Goal: Task Accomplishment & Management: Use online tool/utility

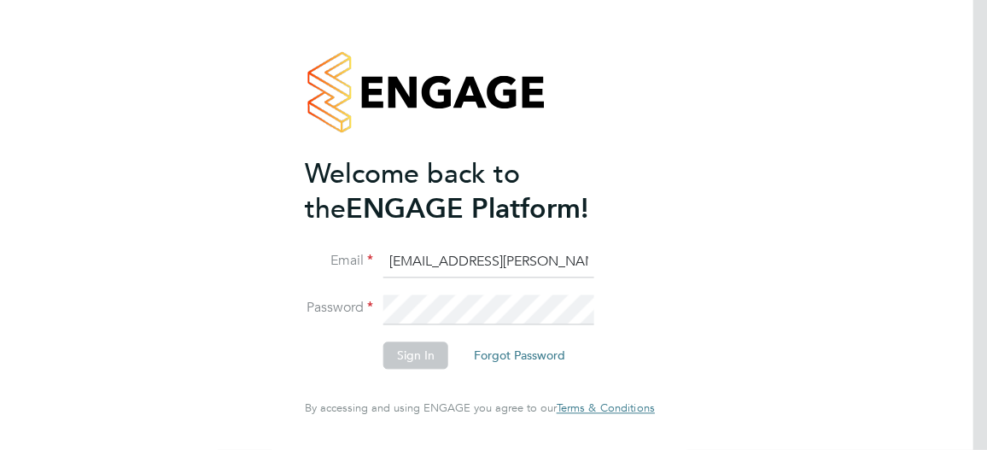
type input "aysha.rock@hays.com"
click at [421, 363] on button "Sign In" at bounding box center [415, 355] width 65 height 27
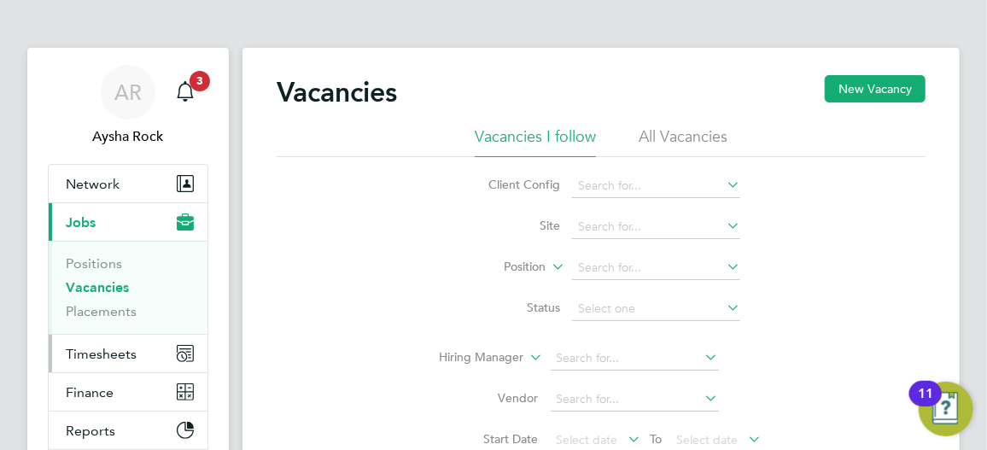
click at [109, 350] on span "Timesheets" at bounding box center [101, 354] width 71 height 16
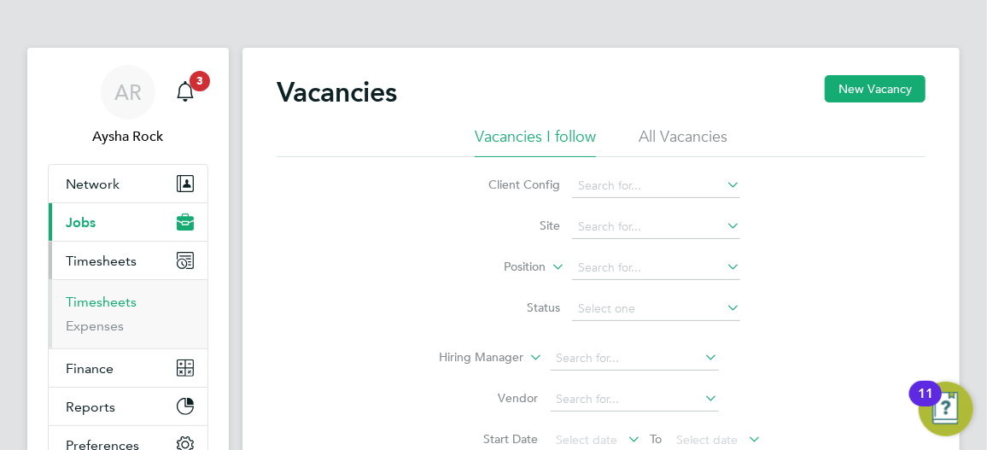
click at [122, 302] on link "Timesheets" at bounding box center [101, 302] width 71 height 16
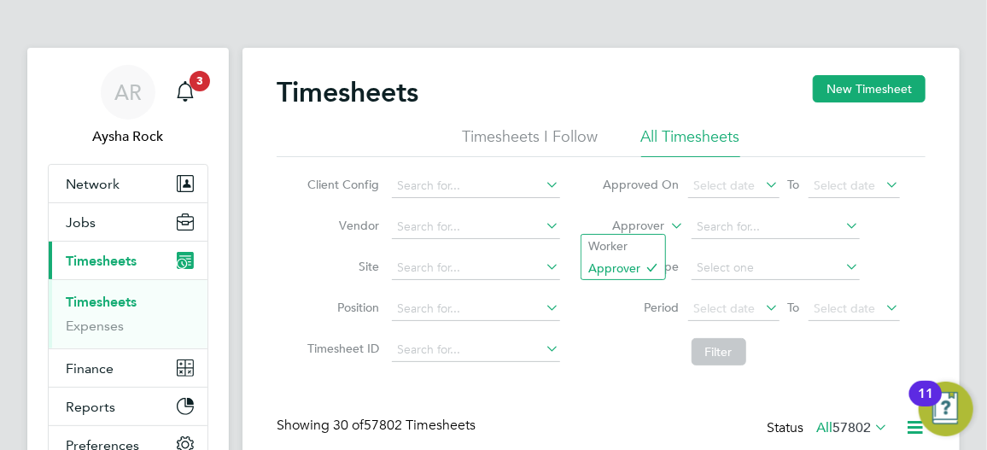
click at [668, 227] on icon at bounding box center [668, 220] width 0 height 15
click at [635, 247] on li "Worker" at bounding box center [623, 246] width 84 height 22
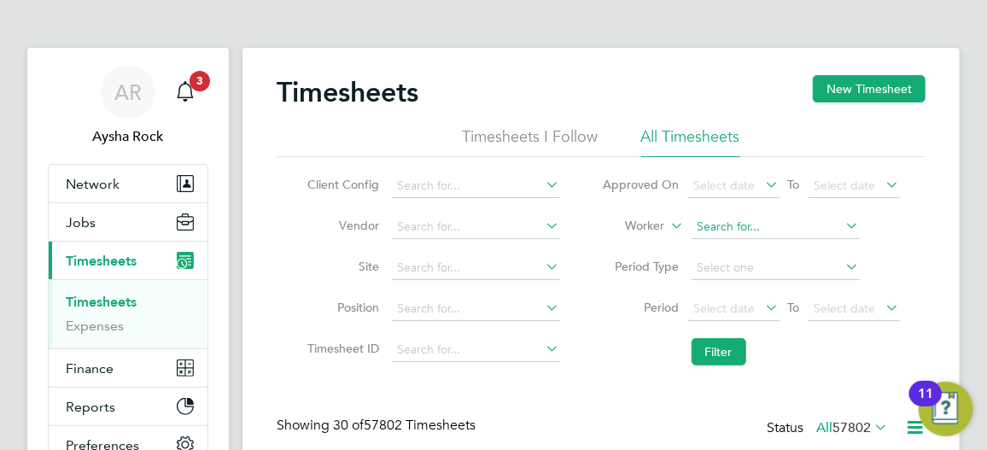
click at [739, 225] on input at bounding box center [776, 227] width 168 height 24
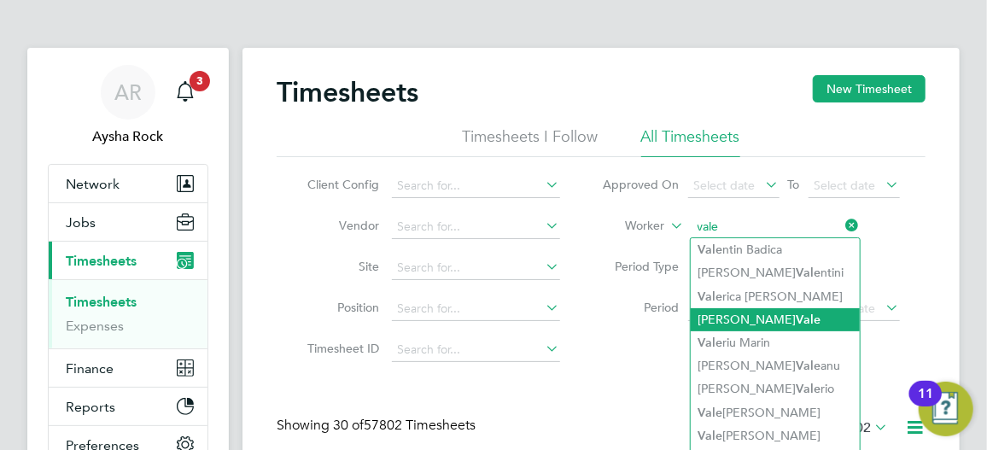
click at [752, 312] on li "Gary Vale" at bounding box center [775, 319] width 169 height 23
type input "Gary Vale"
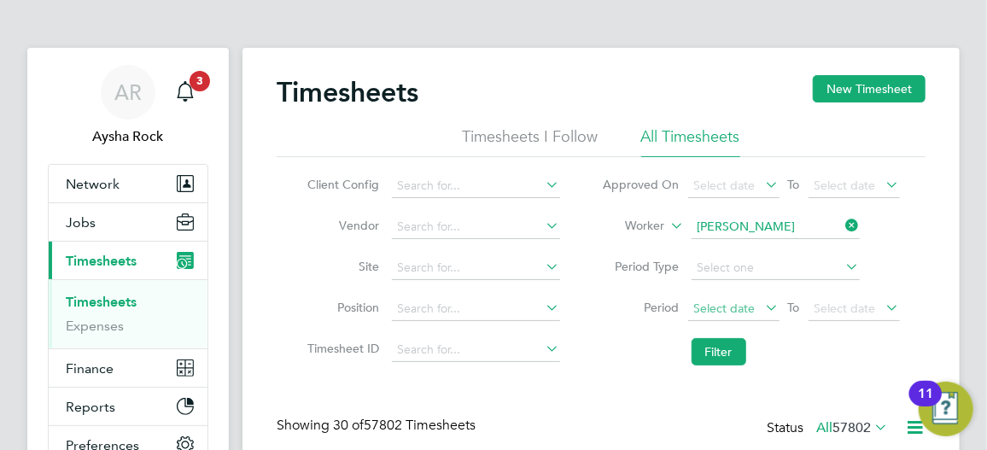
click at [745, 306] on span "Select date" at bounding box center [724, 308] width 61 height 15
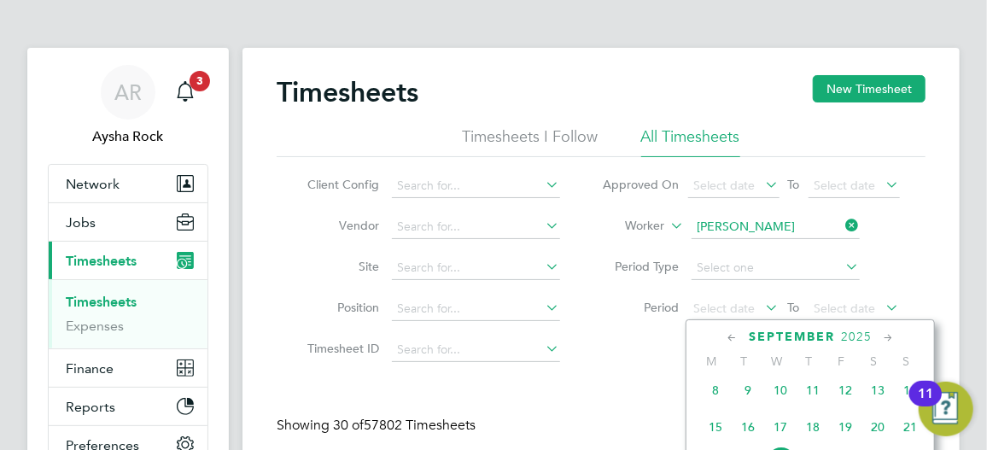
click at [715, 400] on span "8" at bounding box center [715, 390] width 32 height 32
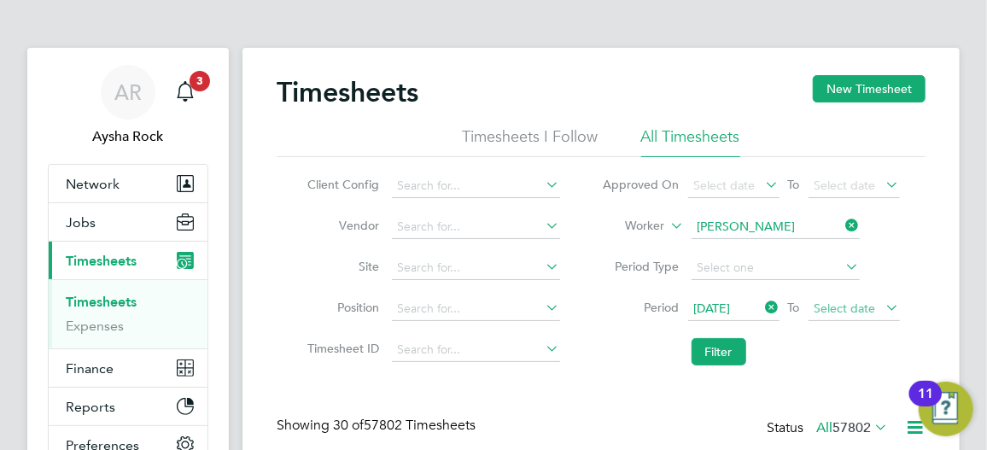
click at [847, 308] on span "Select date" at bounding box center [845, 308] width 61 height 15
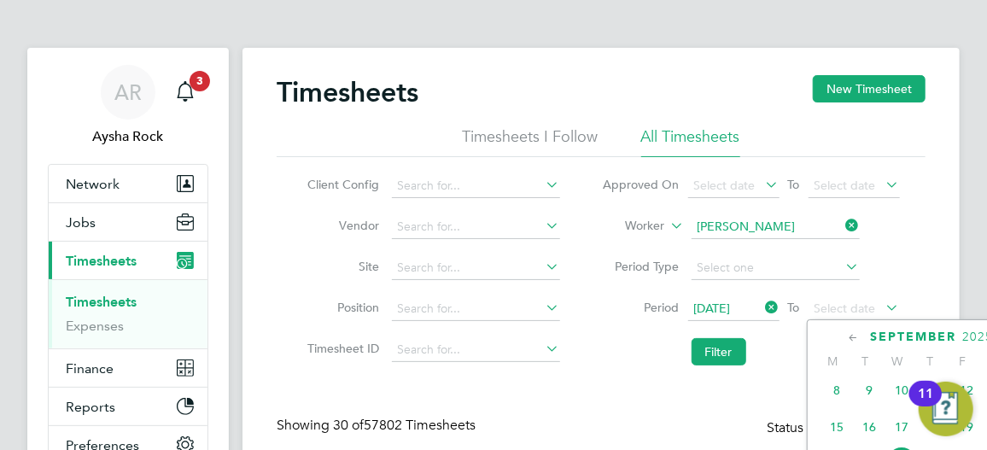
click at [972, 390] on img "Open Resource Center, 11 new notifications" at bounding box center [946, 409] width 55 height 55
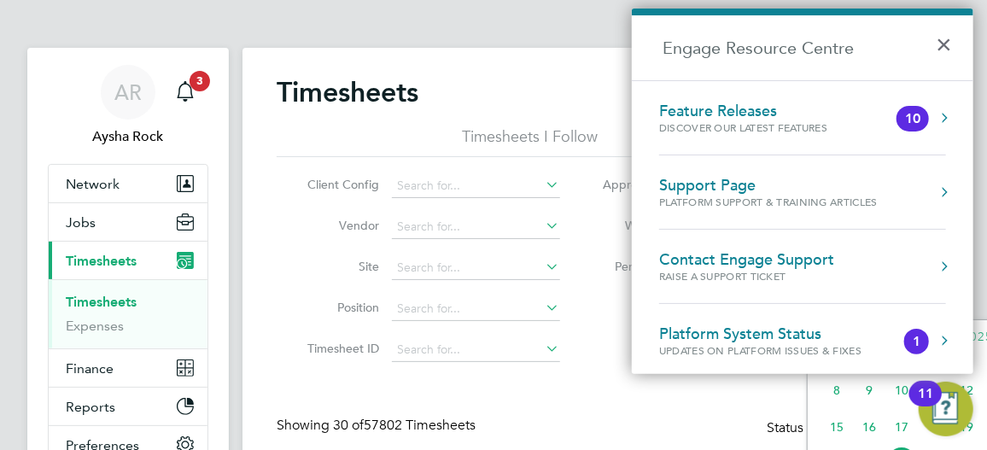
click at [920, 399] on div "11" at bounding box center [925, 405] width 15 height 22
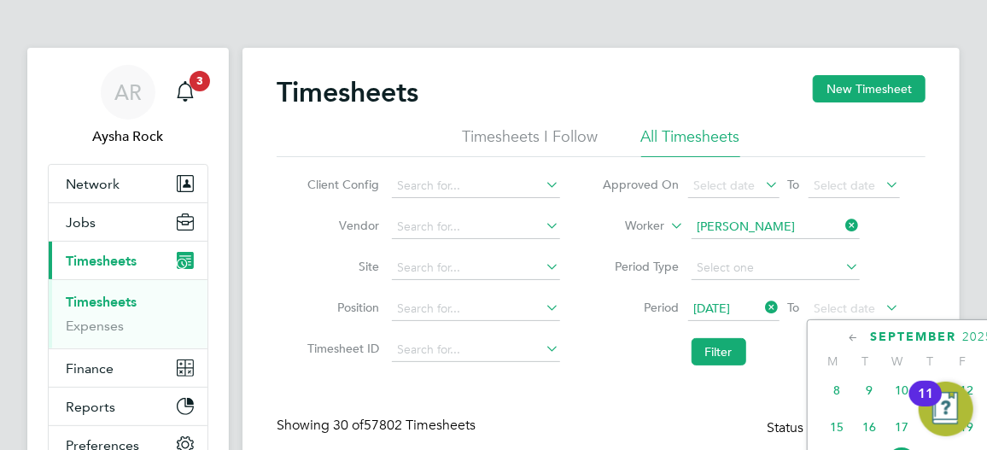
click at [967, 437] on span "19" at bounding box center [966, 427] width 32 height 32
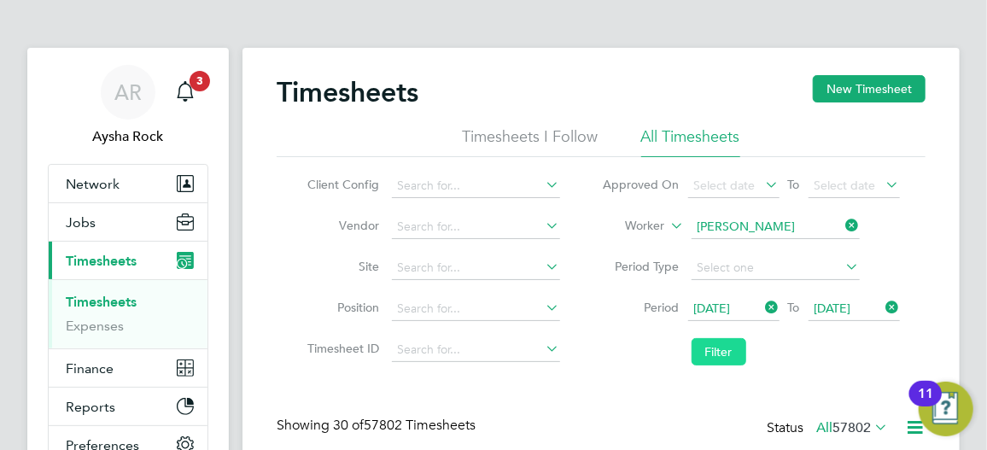
click at [720, 345] on button "Filter" at bounding box center [719, 351] width 55 height 27
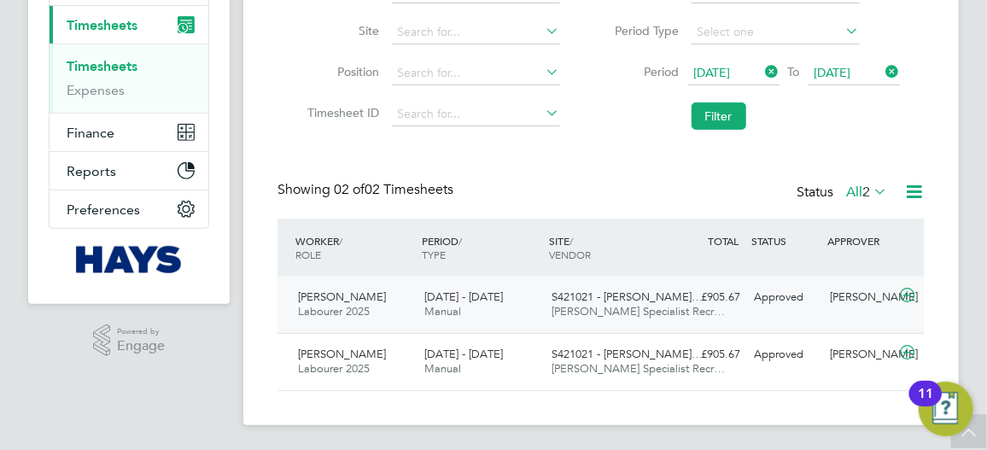
click at [843, 299] on div "Steve Richards" at bounding box center [861, 297] width 76 height 28
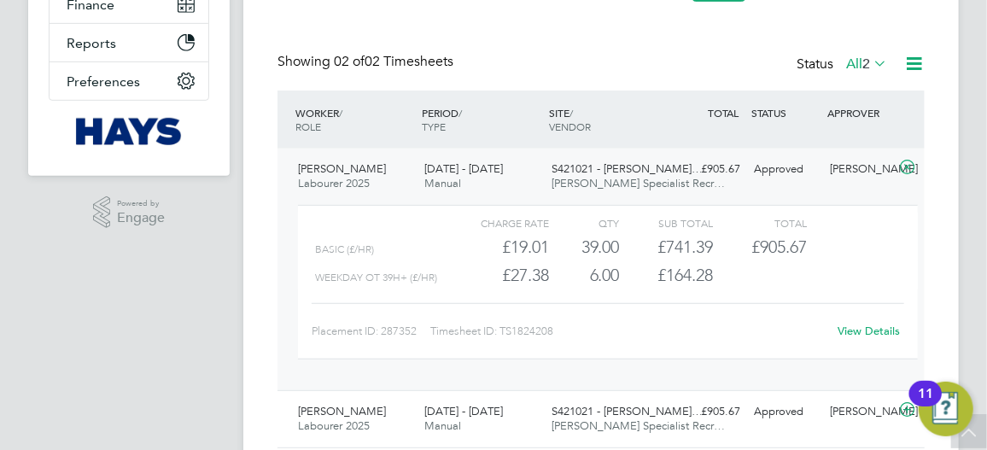
click at [841, 330] on link "View Details" at bounding box center [869, 331] width 62 height 15
